Goal: Check status: Check status

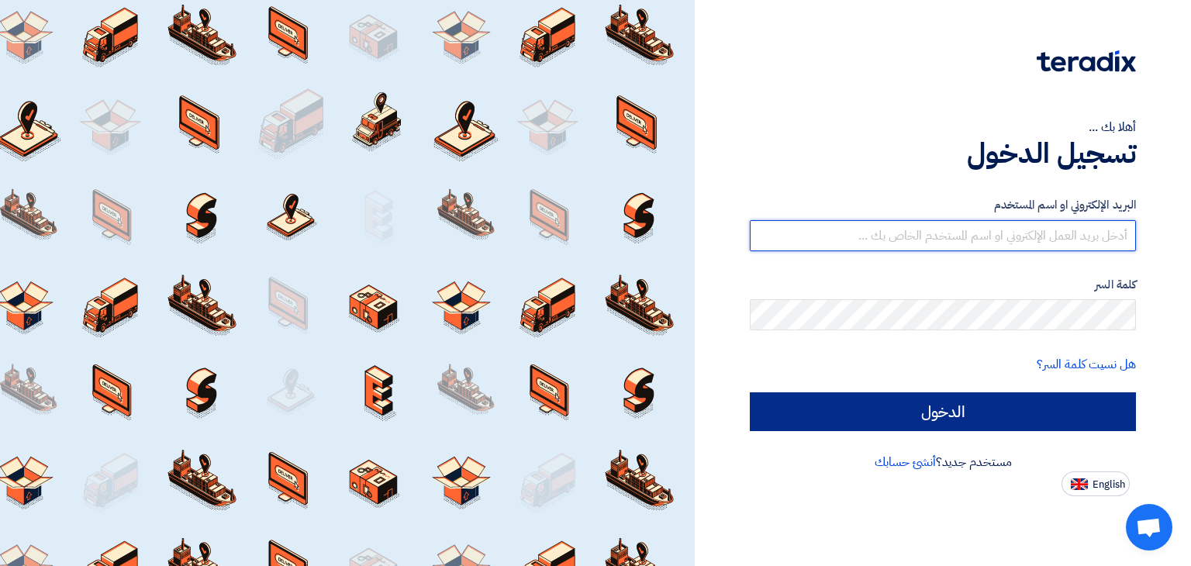
type input "[PERSON_NAME][EMAIL_ADDRESS][DOMAIN_NAME]"
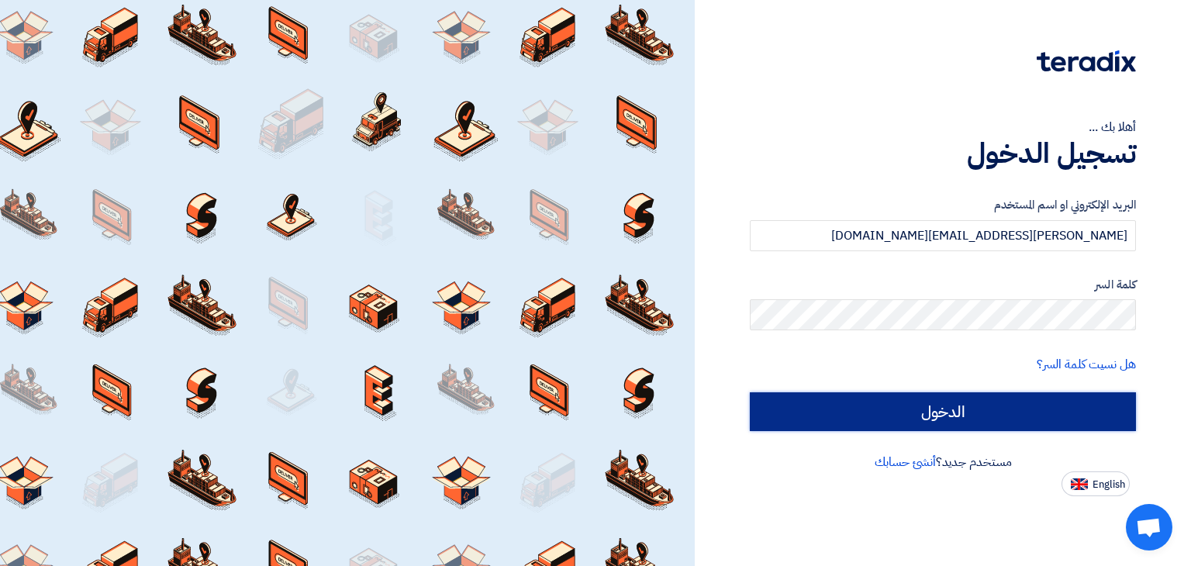
click at [920, 409] on input "الدخول" at bounding box center [943, 411] width 386 height 39
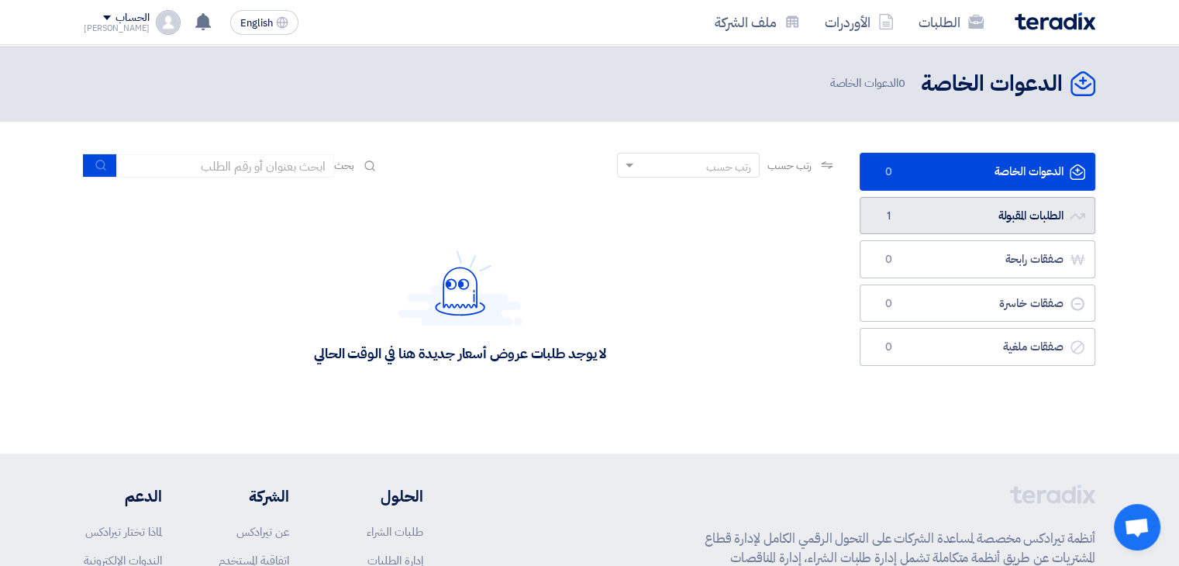
click at [943, 214] on link "الطلبات المقبولة الطلبات المقبولة 1" at bounding box center [978, 216] width 236 height 38
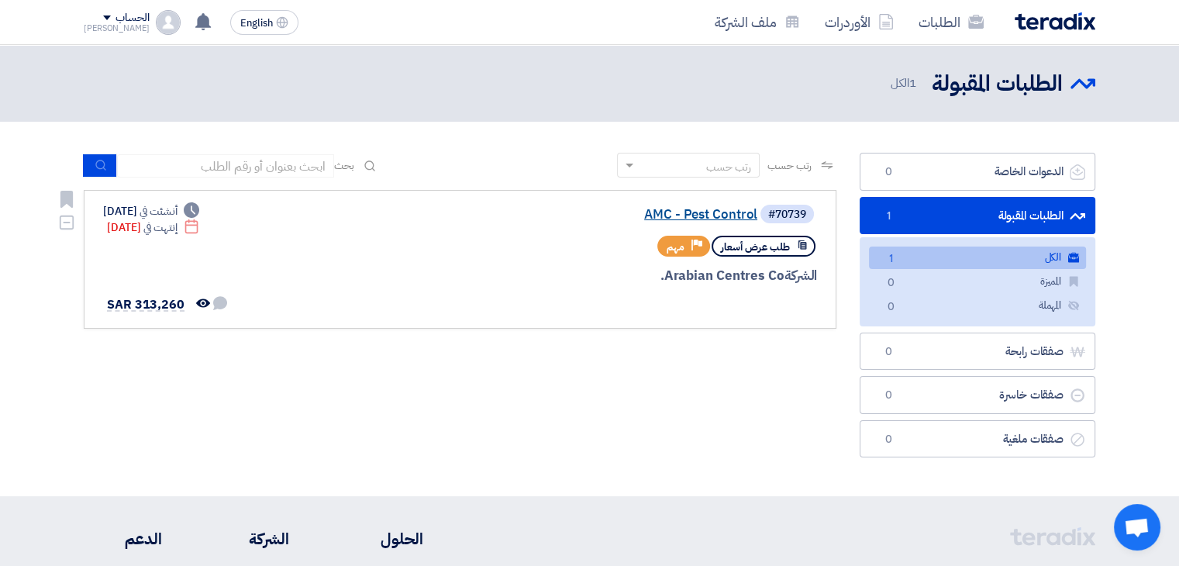
click at [709, 210] on link "AMC - Pest Control" at bounding box center [602, 215] width 310 height 14
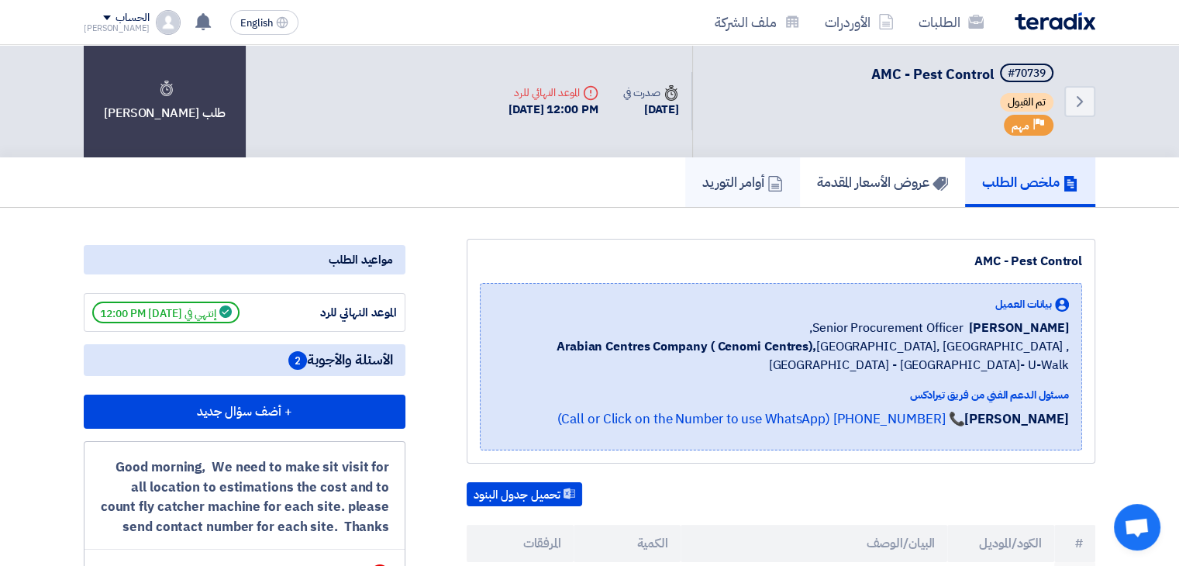
click at [731, 183] on h5 "أوامر التوريد" at bounding box center [742, 182] width 81 height 18
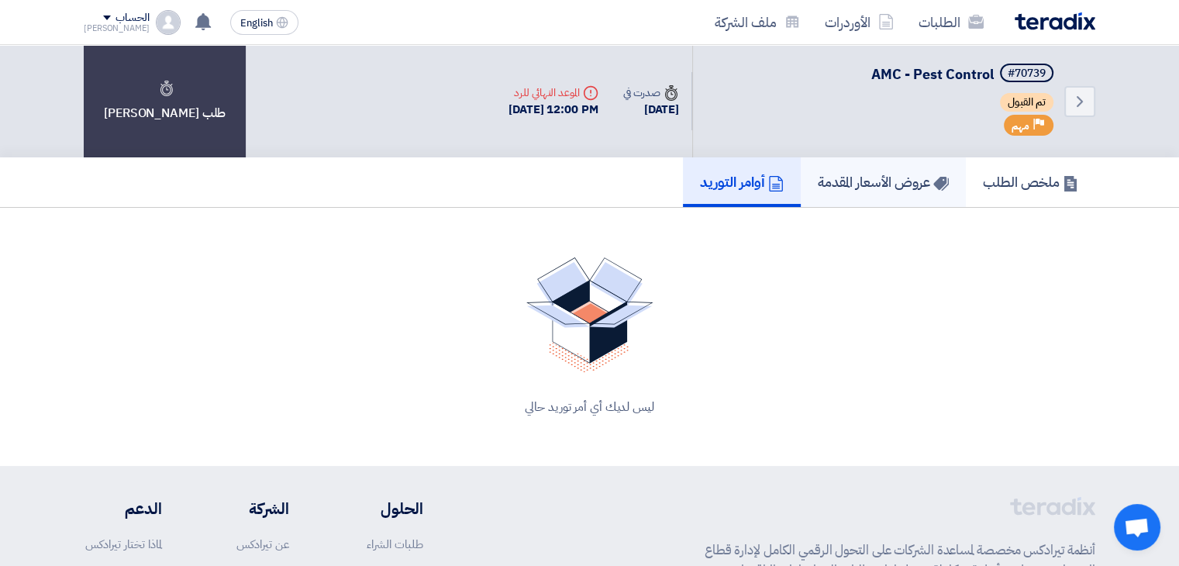
click at [881, 187] on h5 "عروض الأسعار المقدمة" at bounding box center [883, 182] width 131 height 18
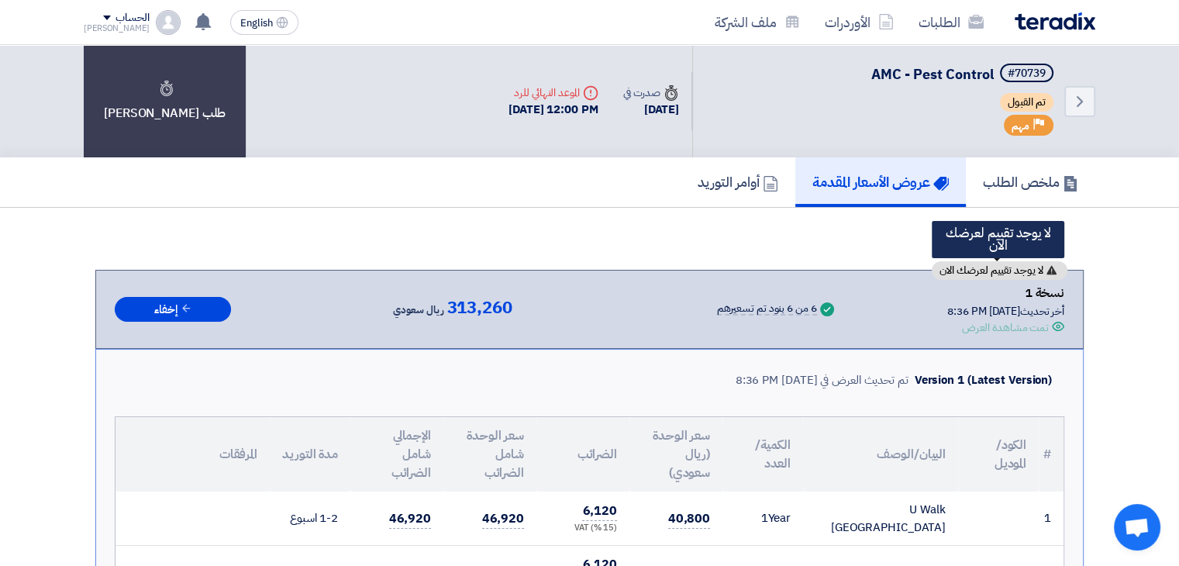
click at [999, 270] on span "لا يوجد تقييم لعرضك الان" at bounding box center [992, 270] width 104 height 11
